Goal: Manage account settings

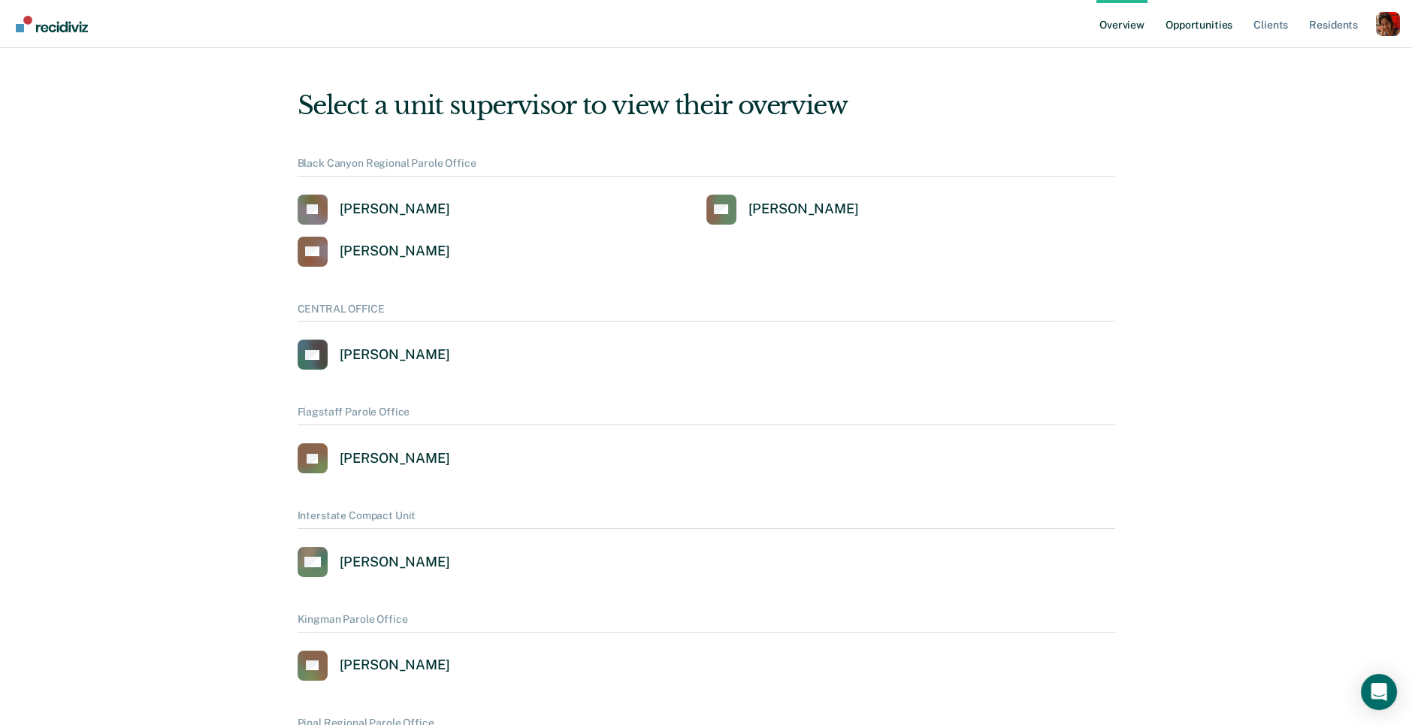
click at [1195, 20] on link "Opportunities" at bounding box center [1198, 24] width 73 height 48
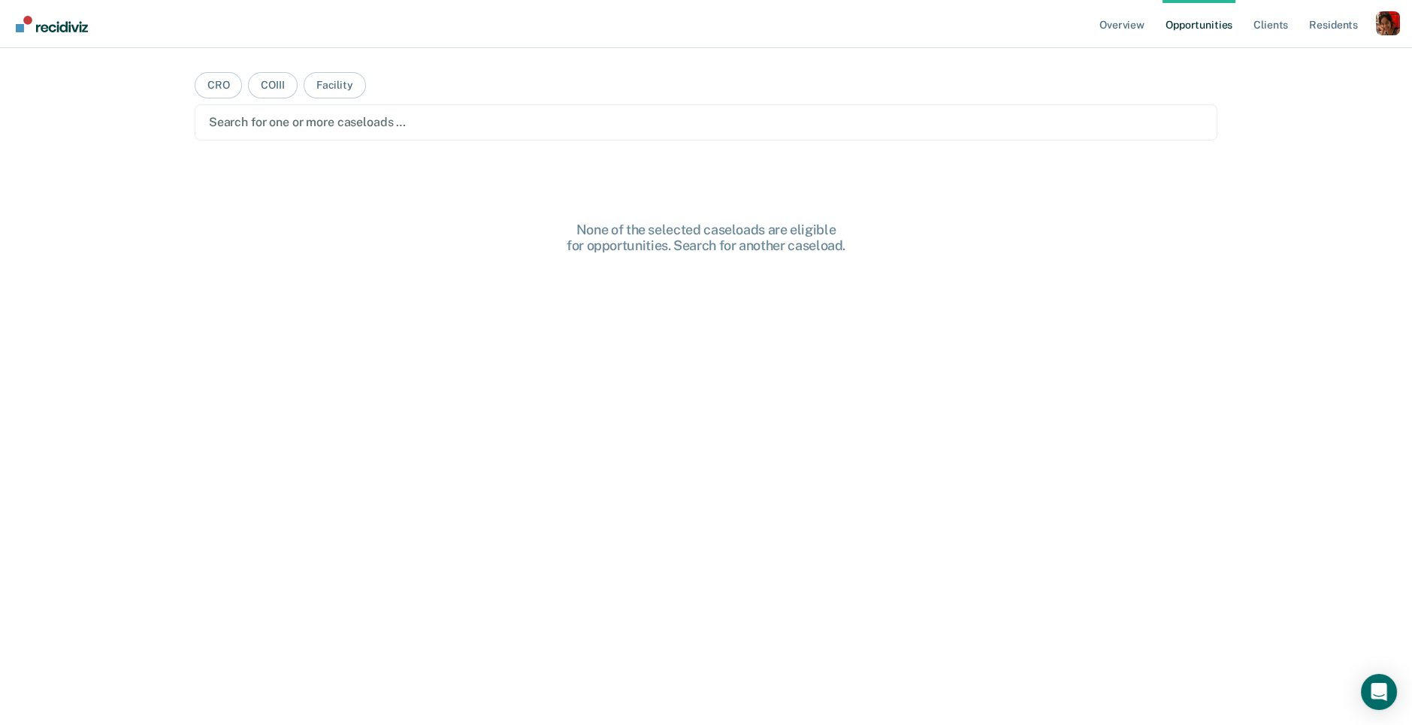
click at [1385, 16] on div "Profile dropdown button" at bounding box center [1388, 23] width 24 height 24
click at [1310, 59] on link "Profile" at bounding box center [1327, 61] width 121 height 13
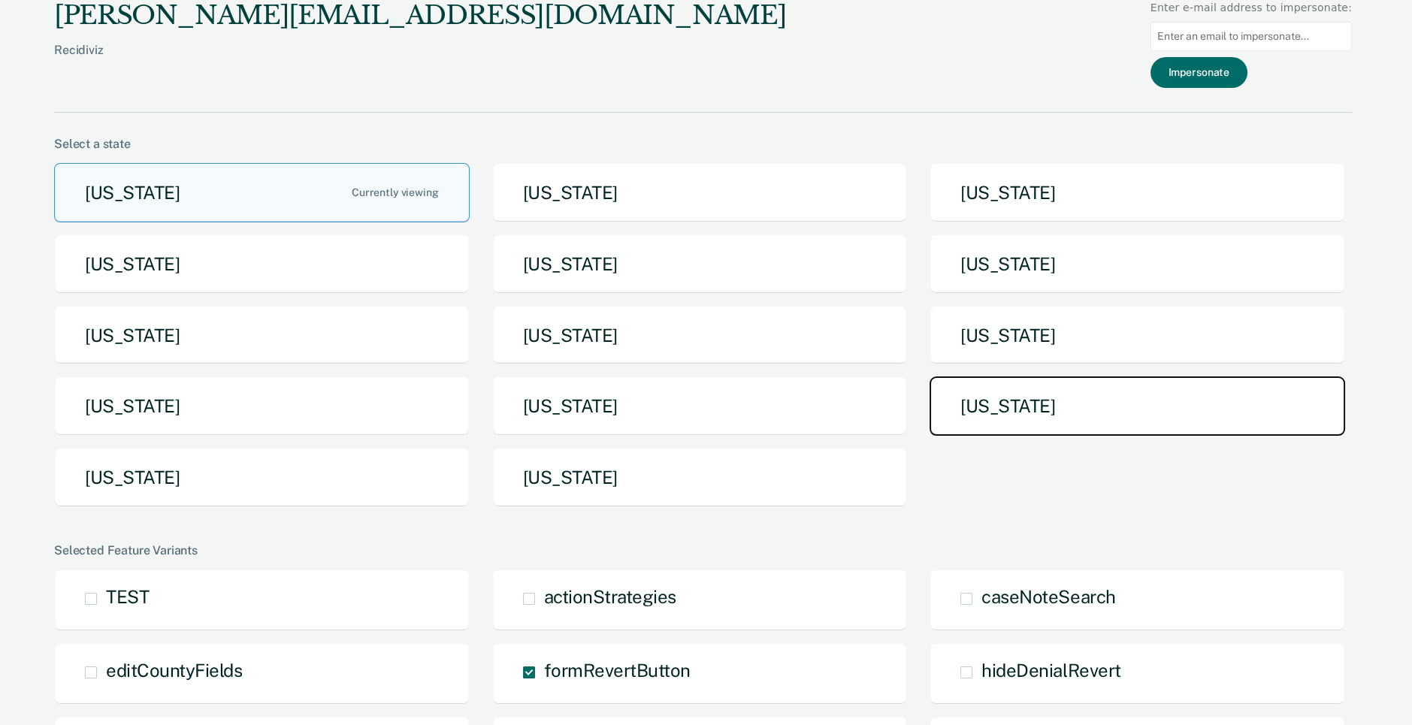
click at [1074, 406] on button "[US_STATE]" at bounding box center [1136, 405] width 415 height 59
